Goal: Information Seeking & Learning: Learn about a topic

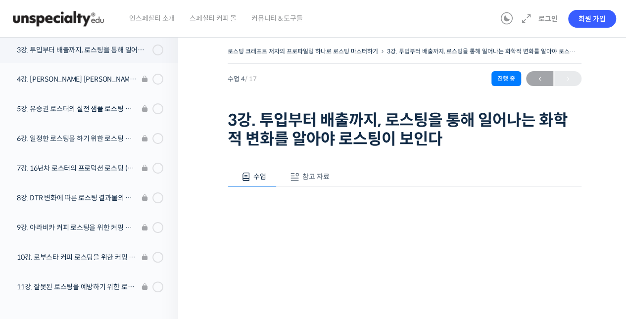
click at [169, 20] on span "언스페셜티 소개" at bounding box center [151, 19] width 45 height 38
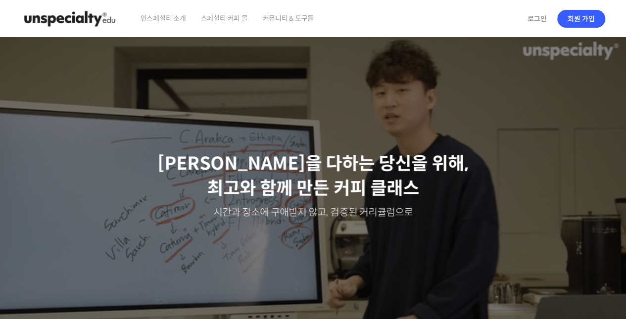
drag, startPoint x: 543, startPoint y: 19, endPoint x: 495, endPoint y: 49, distance: 56.2
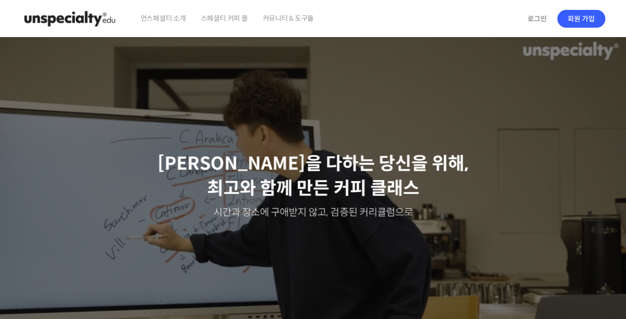
click at [543, 19] on link "로그인" at bounding box center [536, 18] width 31 height 23
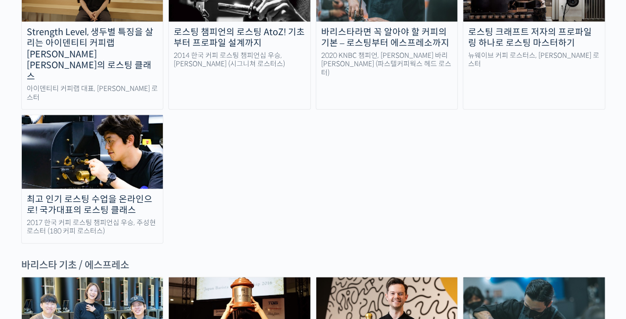
scroll to position [1236, 0]
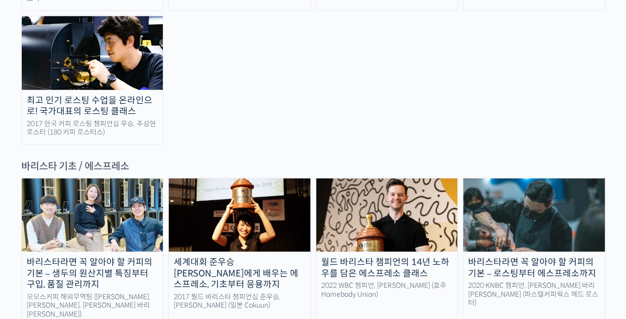
click at [267, 179] on img at bounding box center [239, 215] width 141 height 73
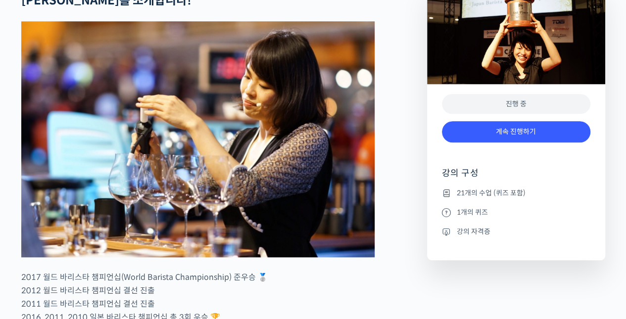
scroll to position [445, 0]
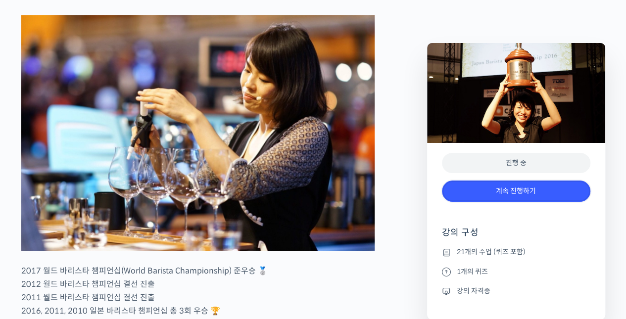
click at [515, 192] on link "계속 진행하기" at bounding box center [516, 190] width 148 height 21
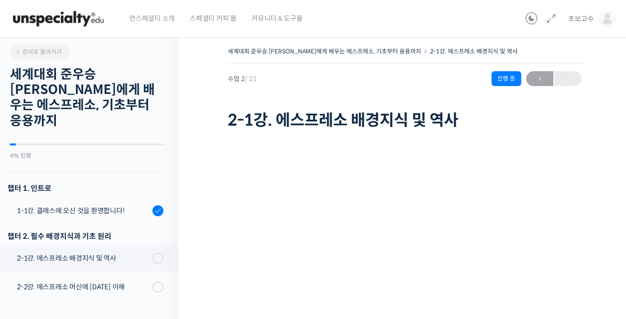
click at [74, 205] on div "1-1강. 클래스에 오신 것을 환영합니다!" at bounding box center [83, 210] width 133 height 11
click at [152, 205] on div at bounding box center [157, 211] width 11 height 12
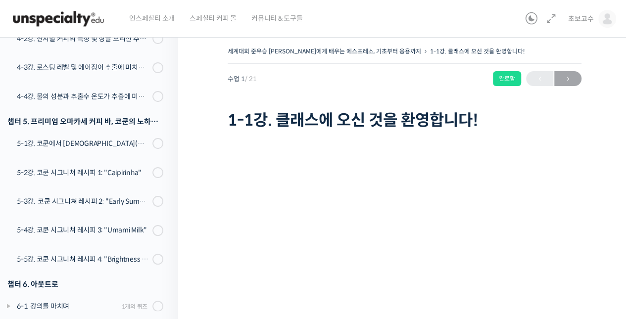
drag, startPoint x: 568, startPoint y: 76, endPoint x: 520, endPoint y: 111, distance: 59.3
click at [567, 76] on span "→" at bounding box center [567, 78] width 27 height 13
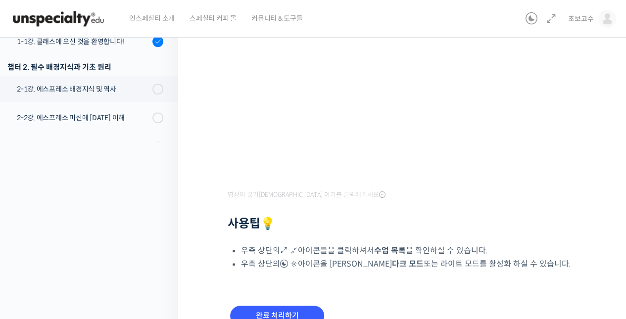
scroll to position [221, 0]
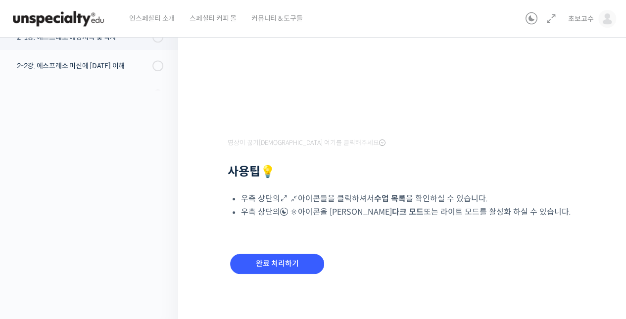
click at [551, 16] on icon at bounding box center [551, 19] width 12 height 12
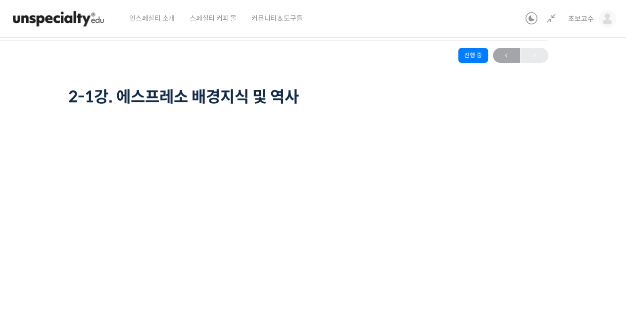
scroll to position [0, 0]
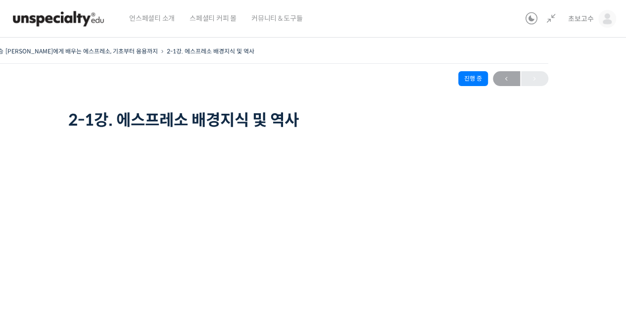
click at [550, 18] on icon at bounding box center [551, 19] width 12 height 12
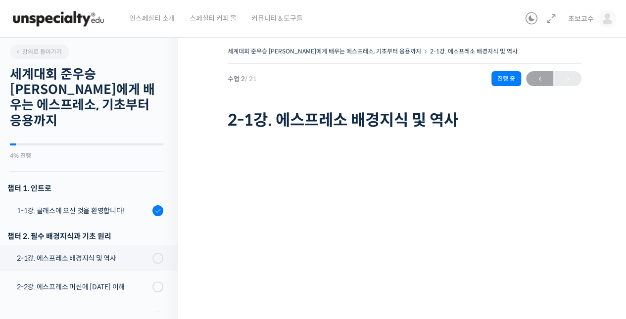
click at [550, 18] on icon at bounding box center [551, 19] width 12 height 12
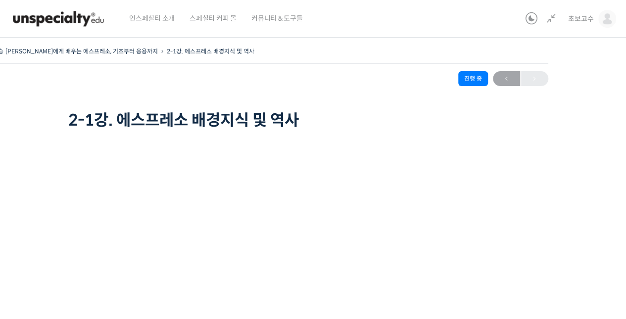
click at [550, 18] on icon at bounding box center [551, 19] width 12 height 12
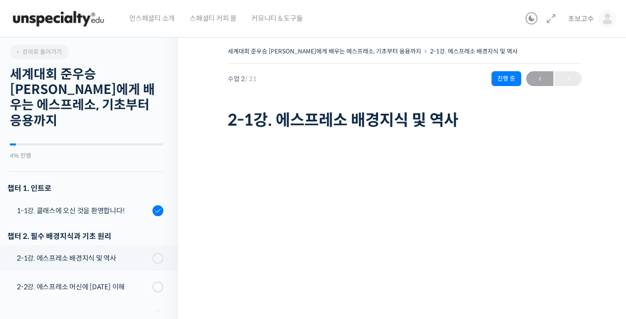
click at [532, 19] on icon at bounding box center [531, 19] width 12 height 12
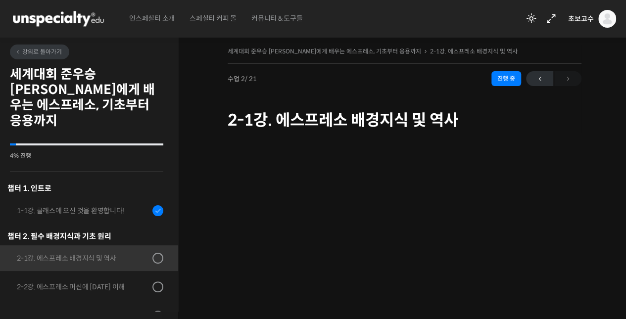
click at [532, 19] on icon at bounding box center [531, 19] width 12 height 12
